Goal: Task Accomplishment & Management: Manage account settings

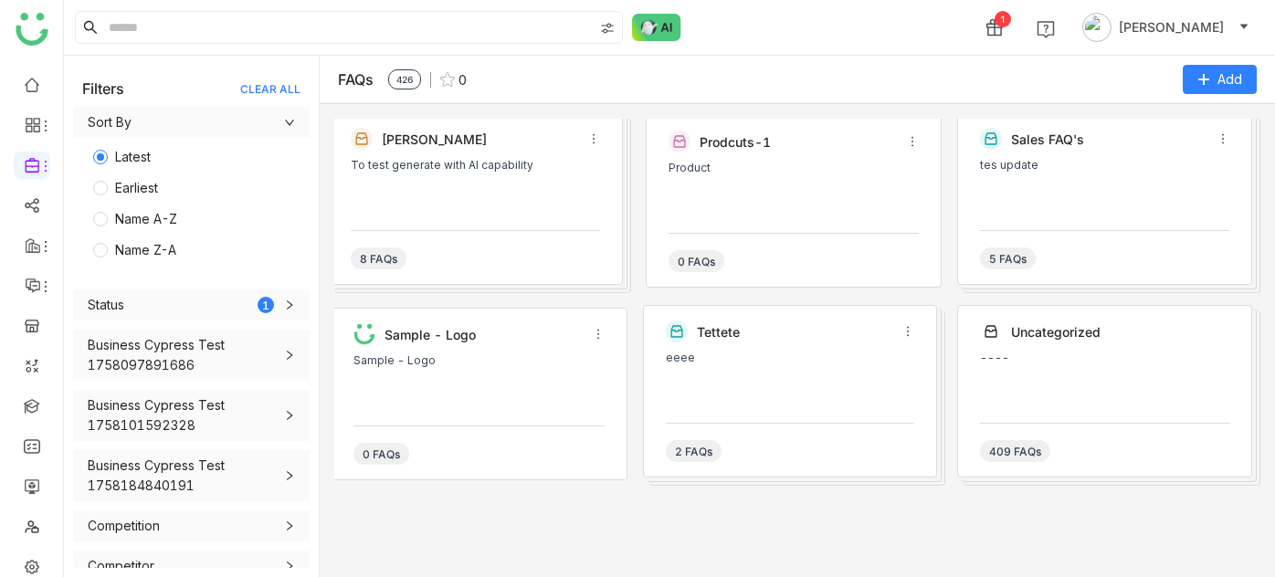
click at [33, 157] on icon at bounding box center [33, 165] width 16 height 16
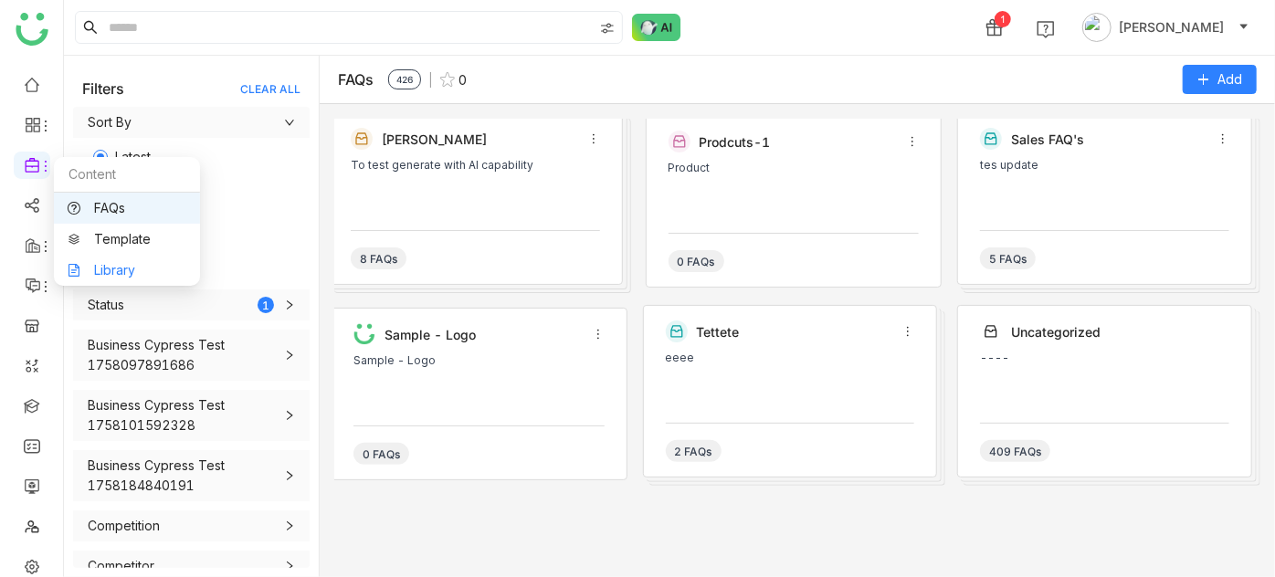
click at [120, 272] on link "Library" at bounding box center [127, 270] width 119 height 13
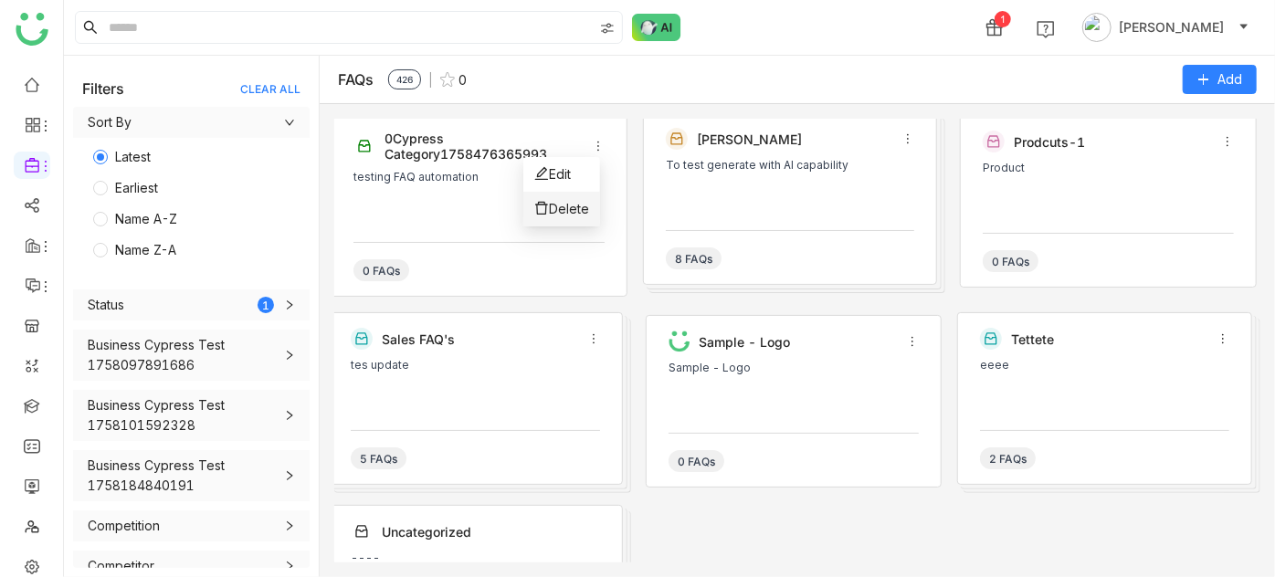
click at [560, 210] on span "Delete" at bounding box center [569, 209] width 40 height 16
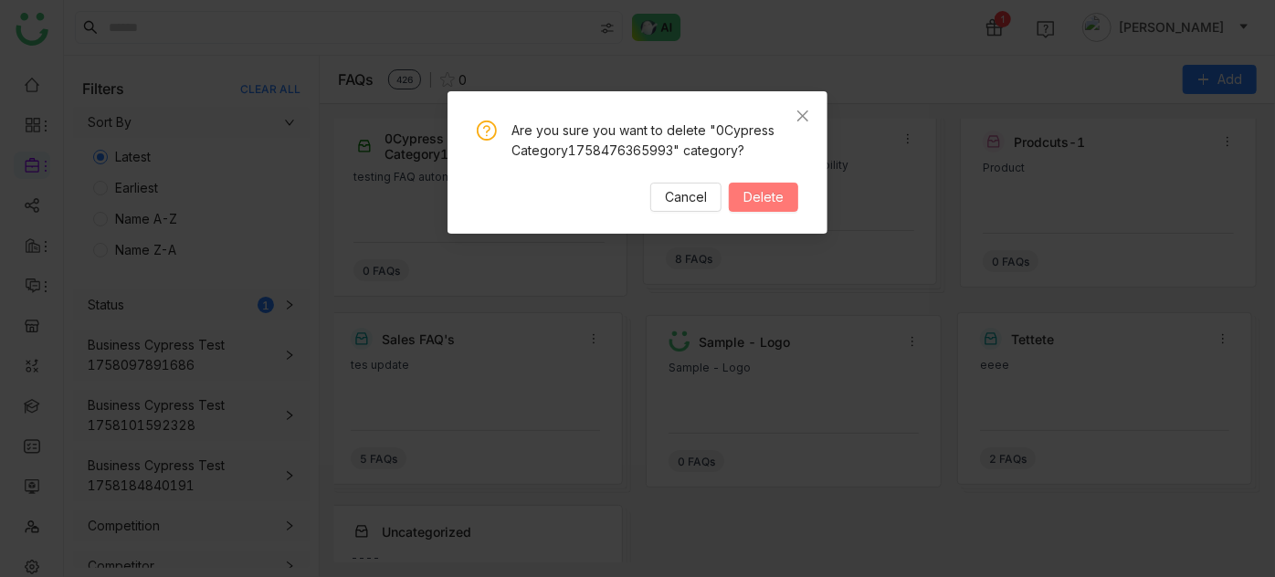
click at [761, 191] on span "Delete" at bounding box center [763, 197] width 40 height 20
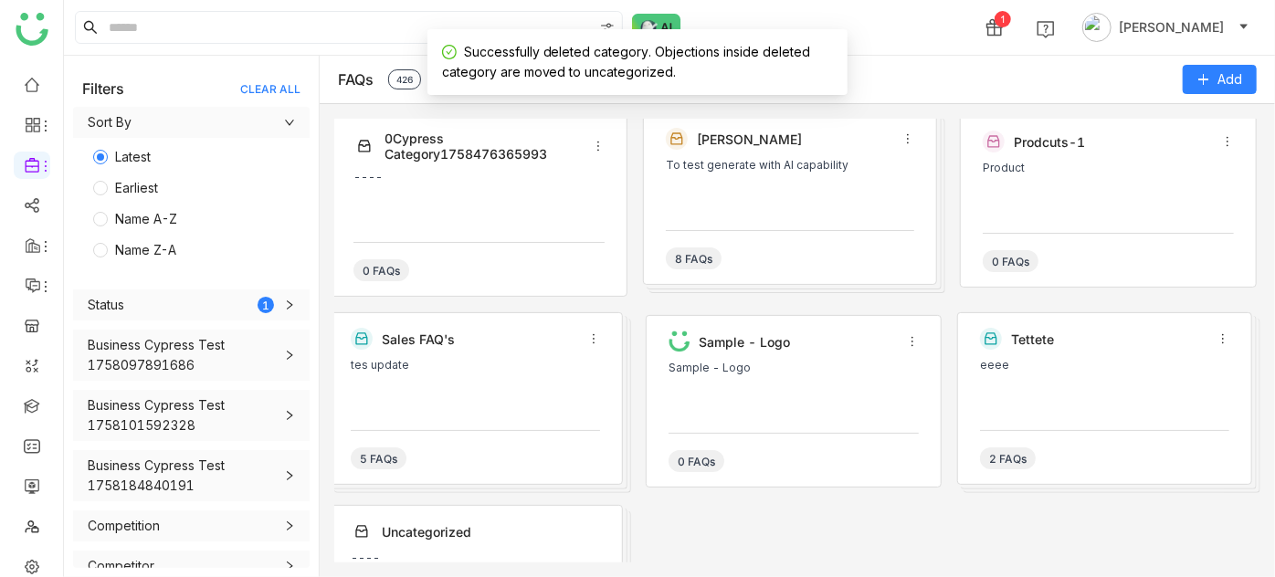
click at [941, 28] on div "1 [PERSON_NAME]" at bounding box center [669, 27] width 1211 height 55
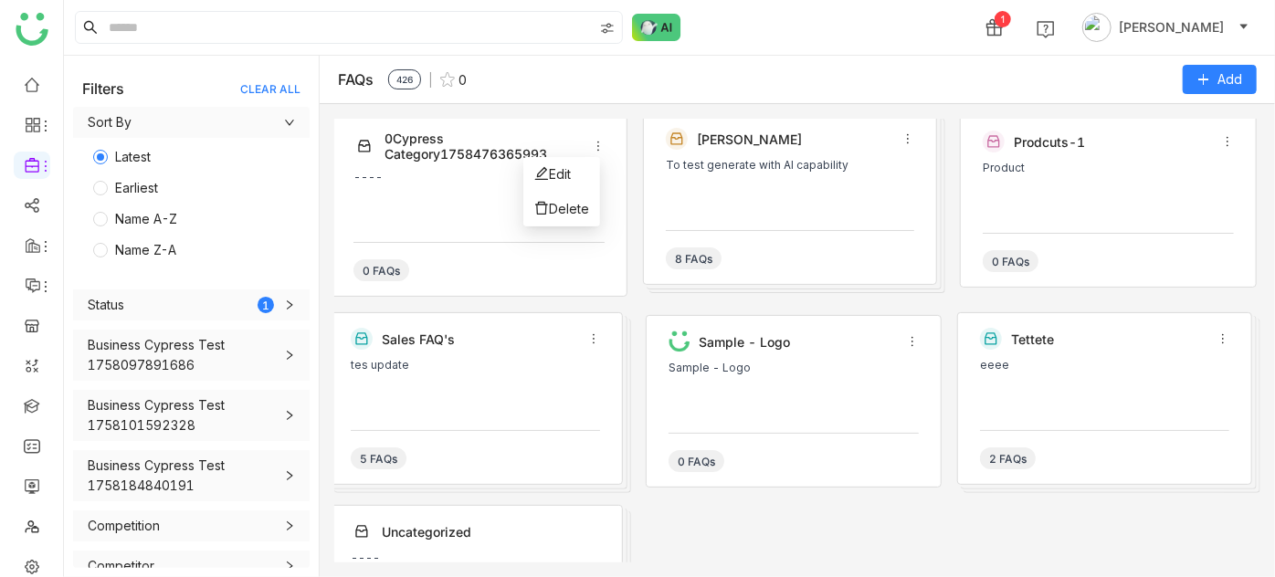
click at [597, 149] on icon at bounding box center [598, 147] width 2 height 10
click at [584, 220] on li "Delete" at bounding box center [561, 209] width 77 height 35
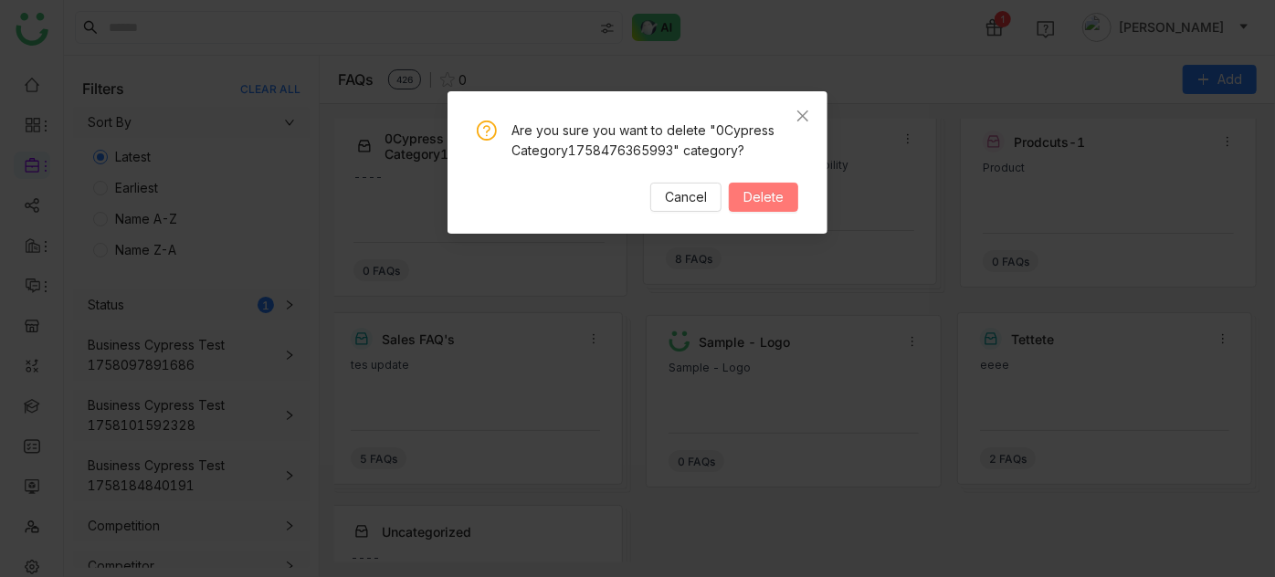
click at [742, 193] on button "Delete" at bounding box center [763, 197] width 69 height 29
